Goal: Task Accomplishment & Management: Manage account settings

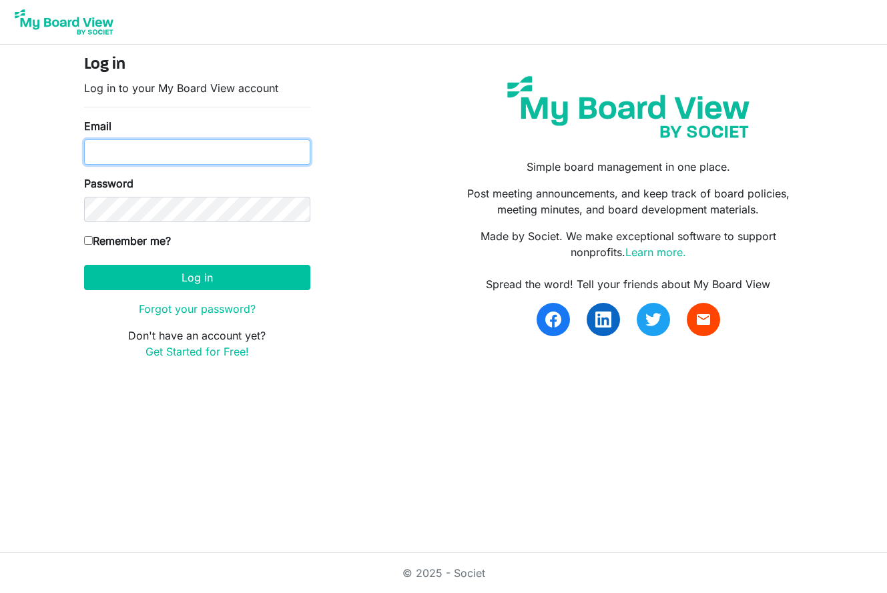
click at [135, 147] on input "Email" at bounding box center [197, 151] width 226 height 25
type input "[EMAIL_ADDRESS][US_STATE][DOMAIN_NAME]"
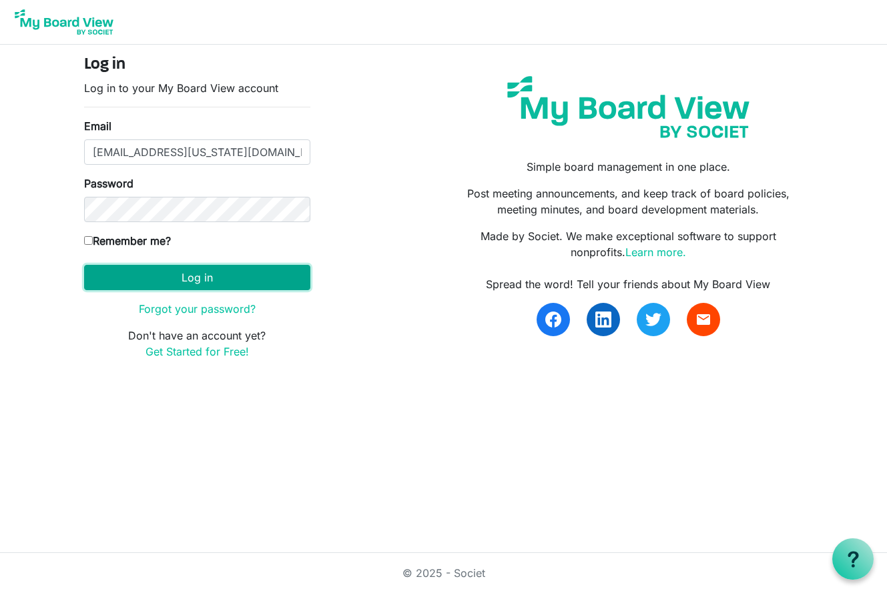
click at [159, 285] on button "Log in" at bounding box center [197, 277] width 226 height 25
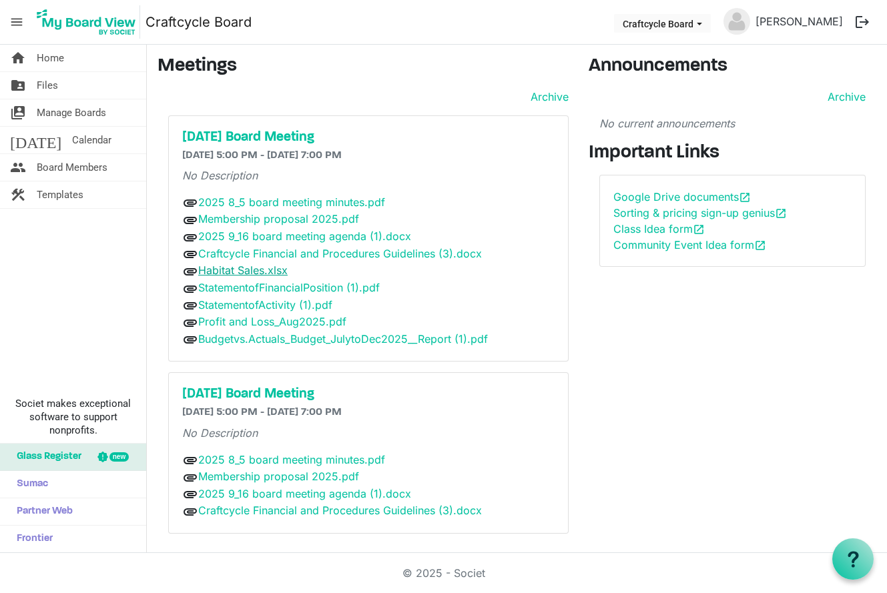
click at [225, 266] on link "Habitat Sales.xlsx" at bounding box center [242, 270] width 89 height 13
